Goal: Information Seeking & Learning: Learn about a topic

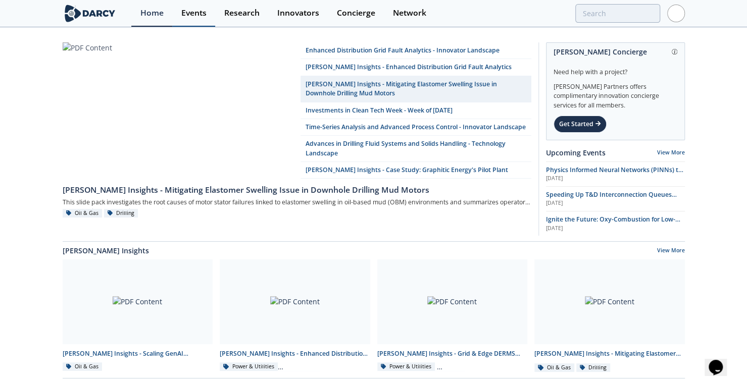
click at [197, 13] on div "Events" at bounding box center [193, 13] width 25 height 8
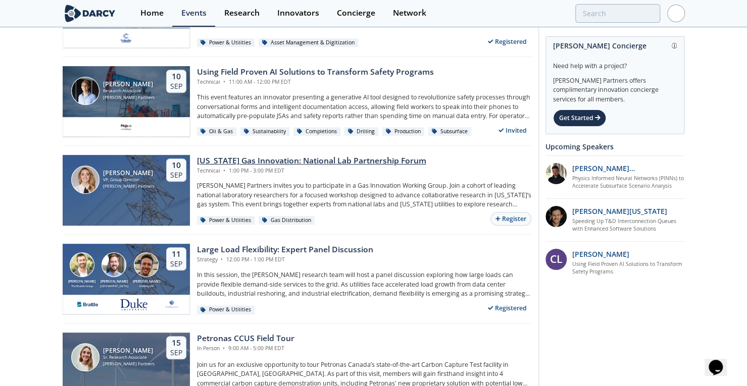
scroll to position [361, 0]
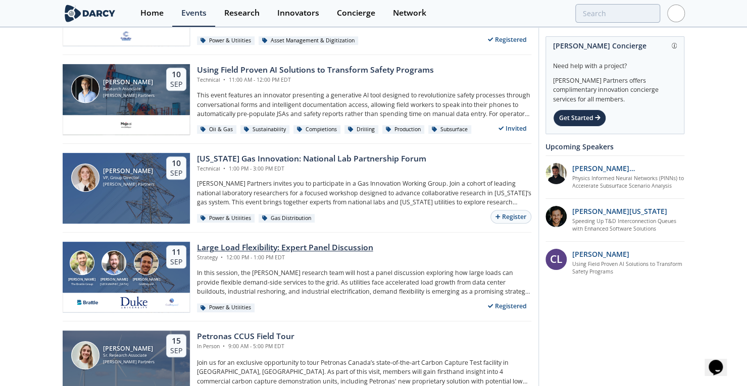
click at [270, 245] on div "Large Load Flexibility: Expert Panel Discussion" at bounding box center [285, 248] width 176 height 12
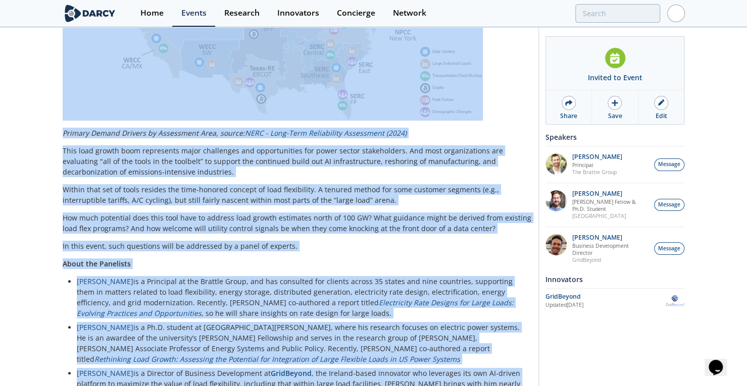
scroll to position [606, 0]
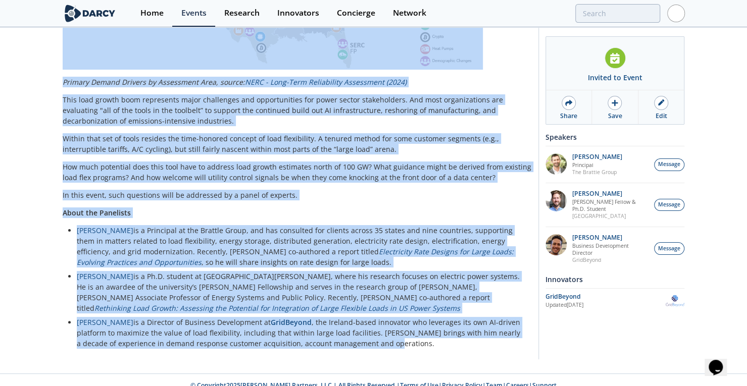
drag, startPoint x: 64, startPoint y: 171, endPoint x: 373, endPoint y: 330, distance: 347.4
copy div "About the Event Thanks to data centers and other “large load” facilities, the p…"
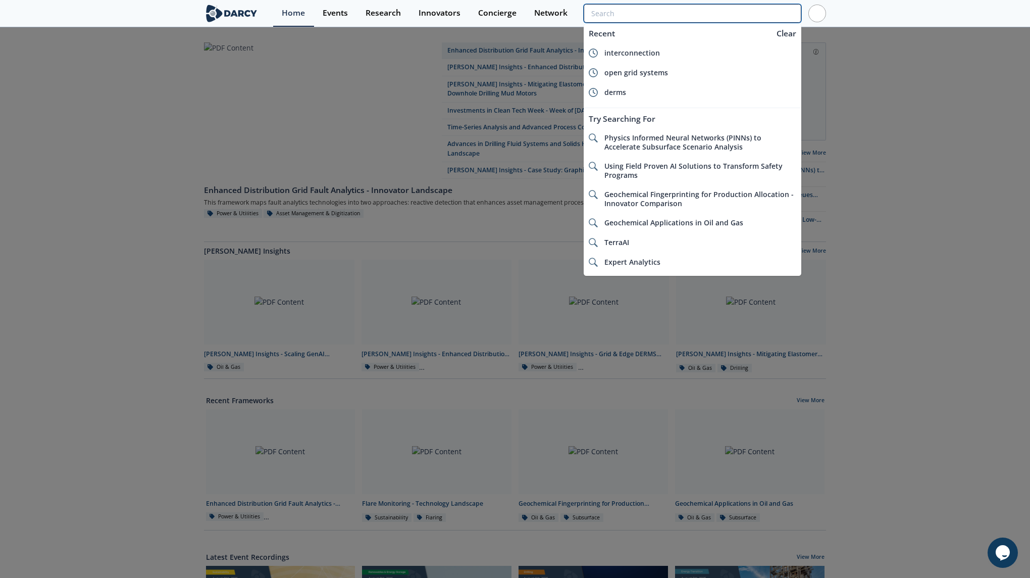
click at [742, 14] on input "search" at bounding box center [693, 13] width 218 height 19
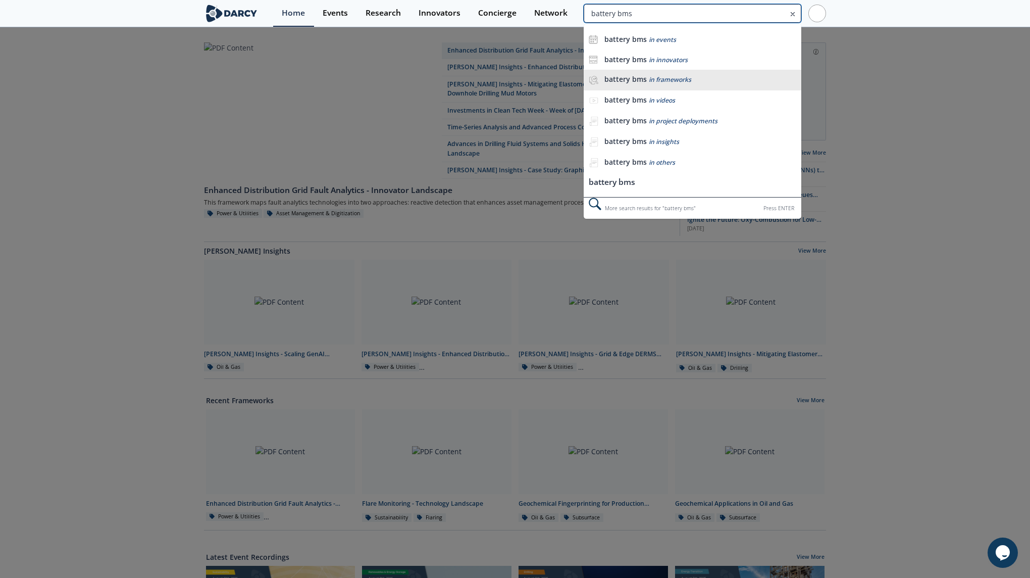
type input "battery bms"
click at [667, 81] on span "in frameworks" at bounding box center [670, 79] width 42 height 9
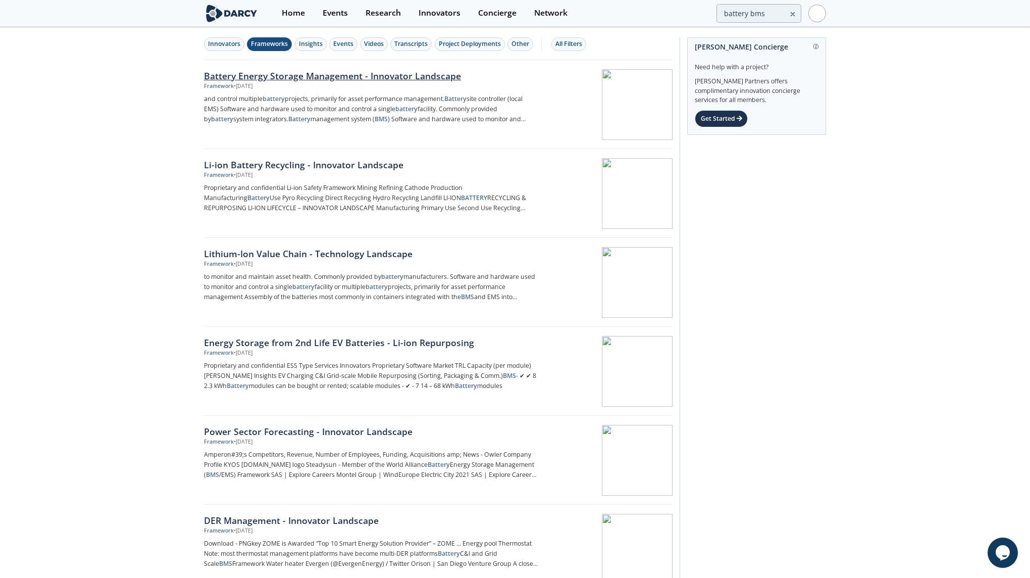
click at [276, 77] on div "Battery Energy Storage Management - Innovator Landscape" at bounding box center [371, 75] width 334 height 13
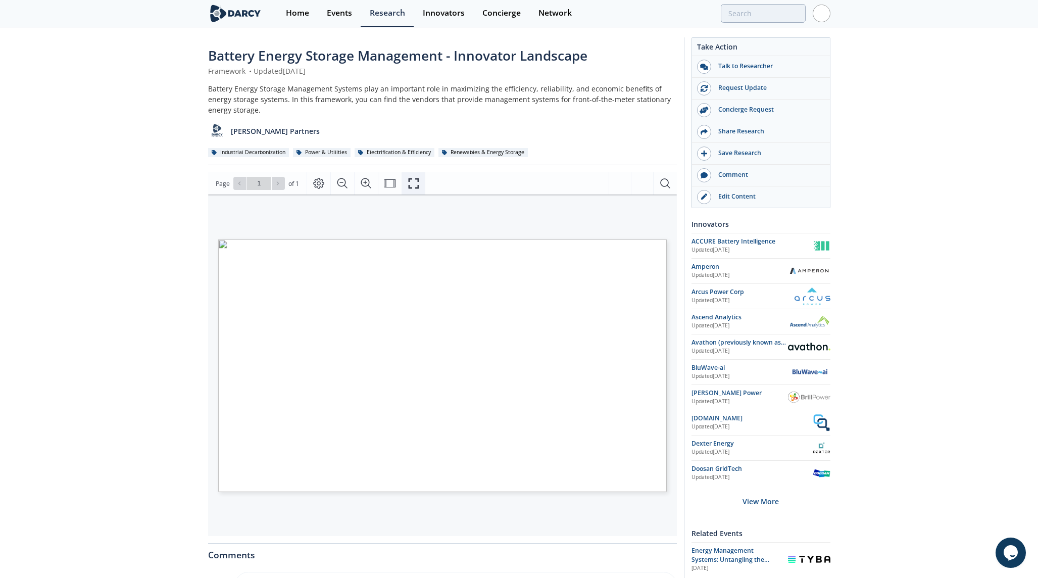
click at [410, 183] on icon "Fullscreen" at bounding box center [414, 183] width 12 height 12
